Goal: Task Accomplishment & Management: Complete application form

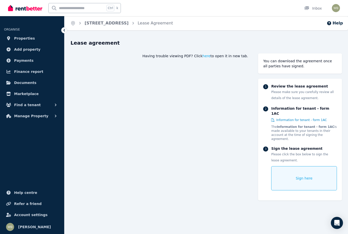
click at [276, 170] on div "Sign here" at bounding box center [304, 178] width 66 height 24
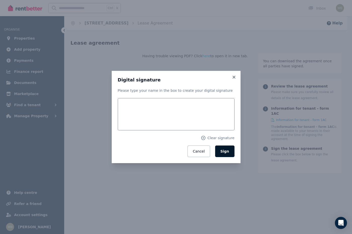
click at [227, 152] on span "Sign" at bounding box center [225, 151] width 9 height 4
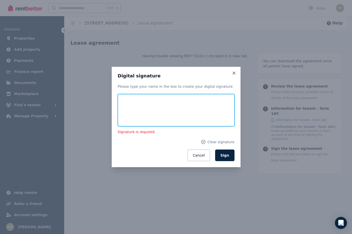
click at [121, 108] on input "text" at bounding box center [176, 110] width 117 height 32
type input "*"
type input "**********"
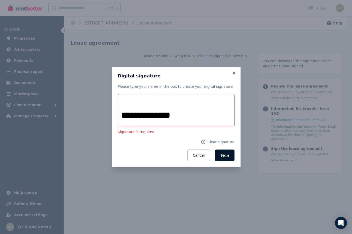
click at [227, 155] on span "Sign" at bounding box center [225, 155] width 9 height 4
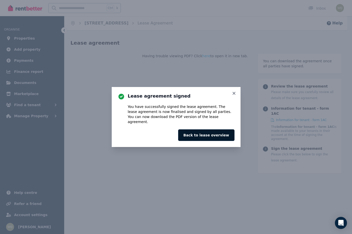
click at [216, 133] on button "Back to lease overview" at bounding box center [206, 135] width 56 height 12
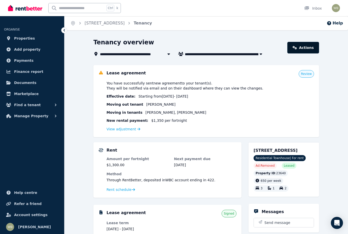
click at [303, 49] on link "Actions" at bounding box center [303, 48] width 32 height 12
